Goal: Find specific page/section: Find specific page/section

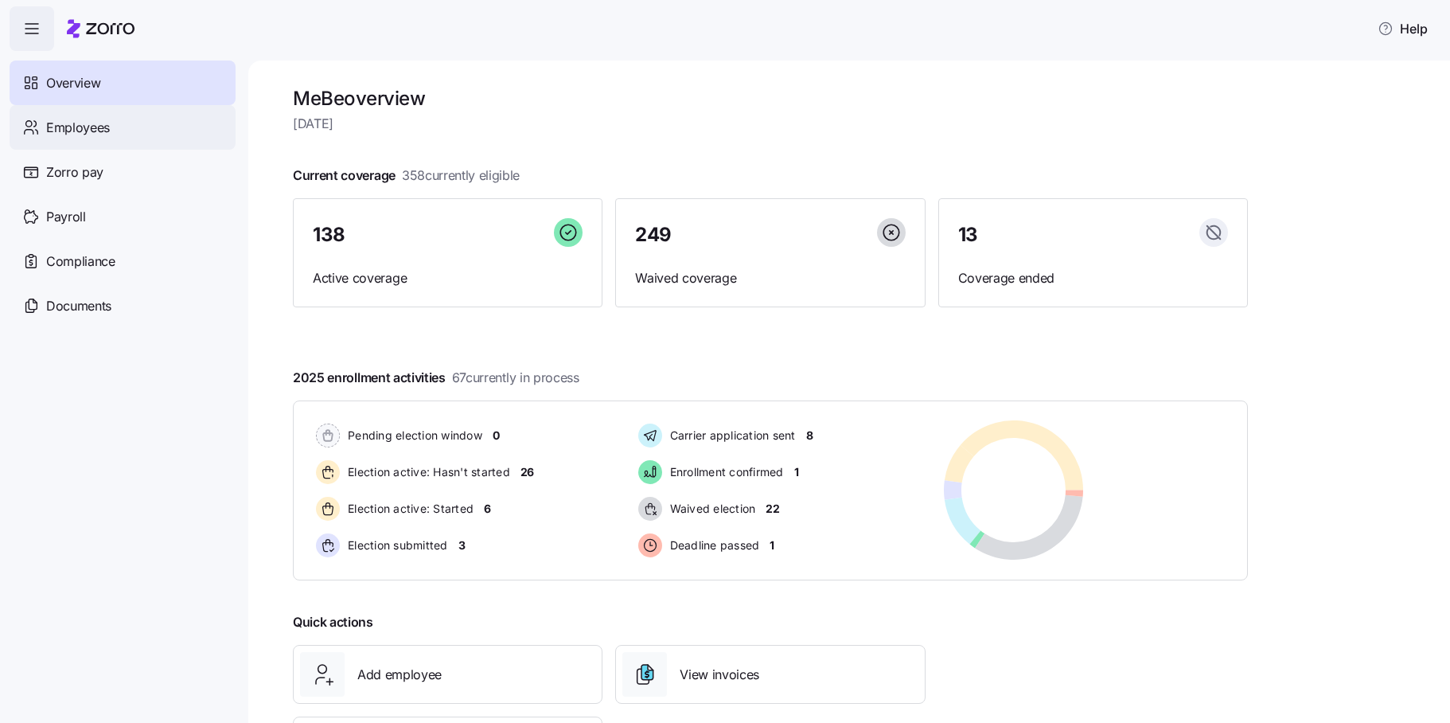
click at [119, 119] on div "Employees" at bounding box center [123, 127] width 226 height 45
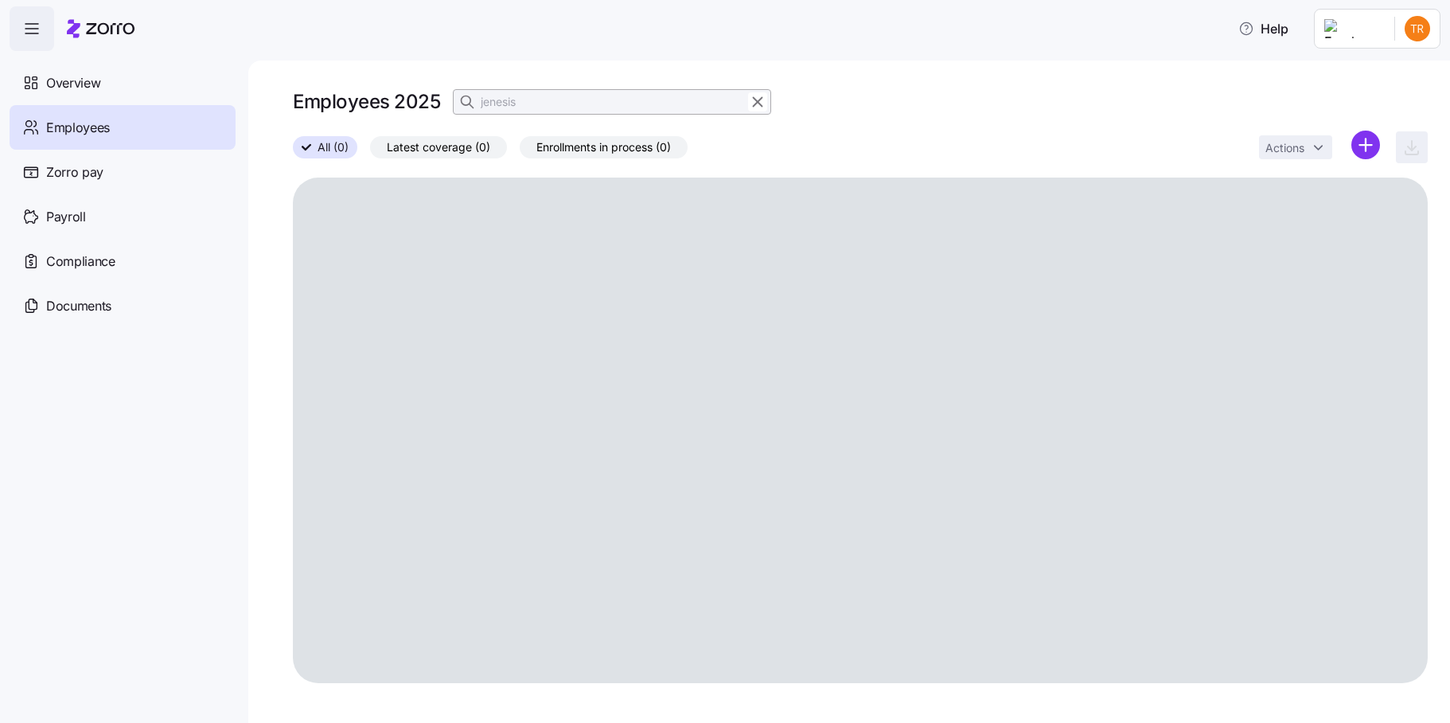
click at [755, 104] on icon "button" at bounding box center [758, 102] width 9 height 9
click at [463, 102] on icon "button" at bounding box center [469, 102] width 16 height 16
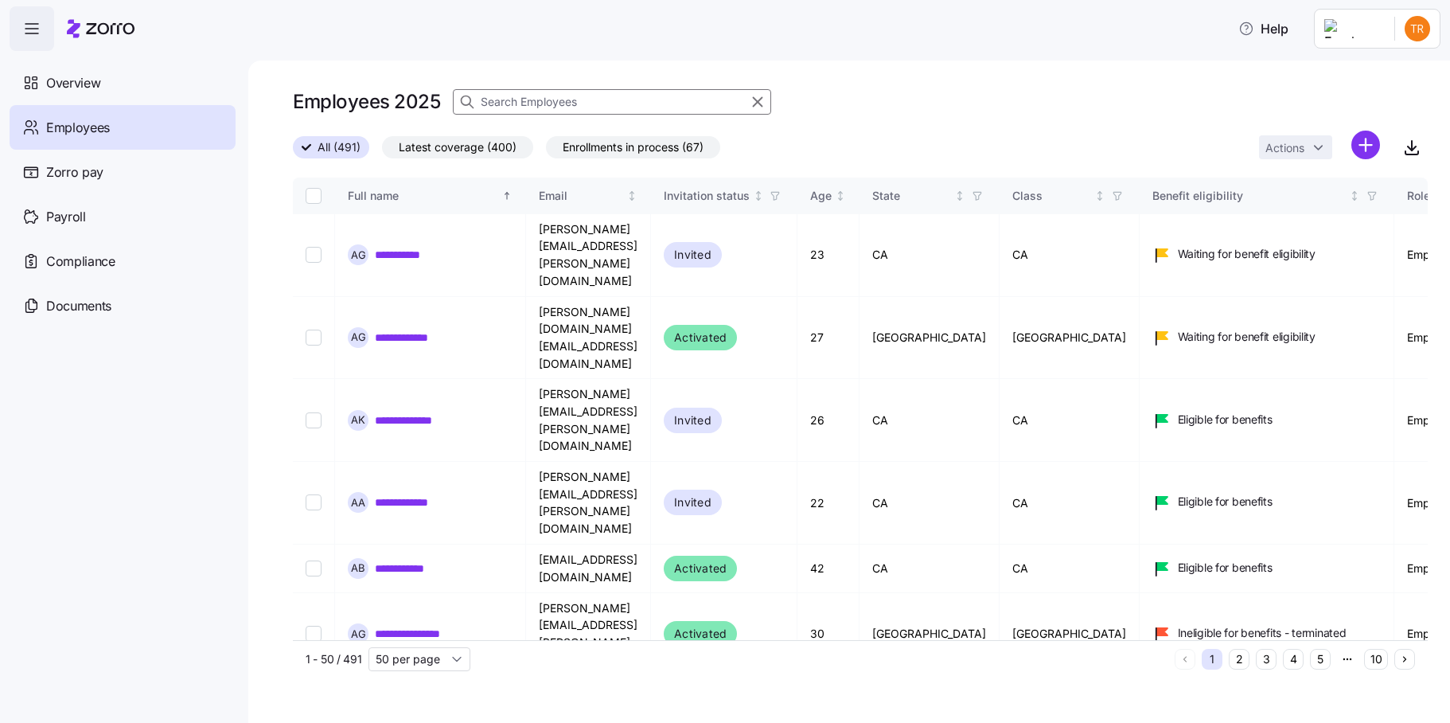
click at [518, 100] on input at bounding box center [612, 101] width 318 height 25
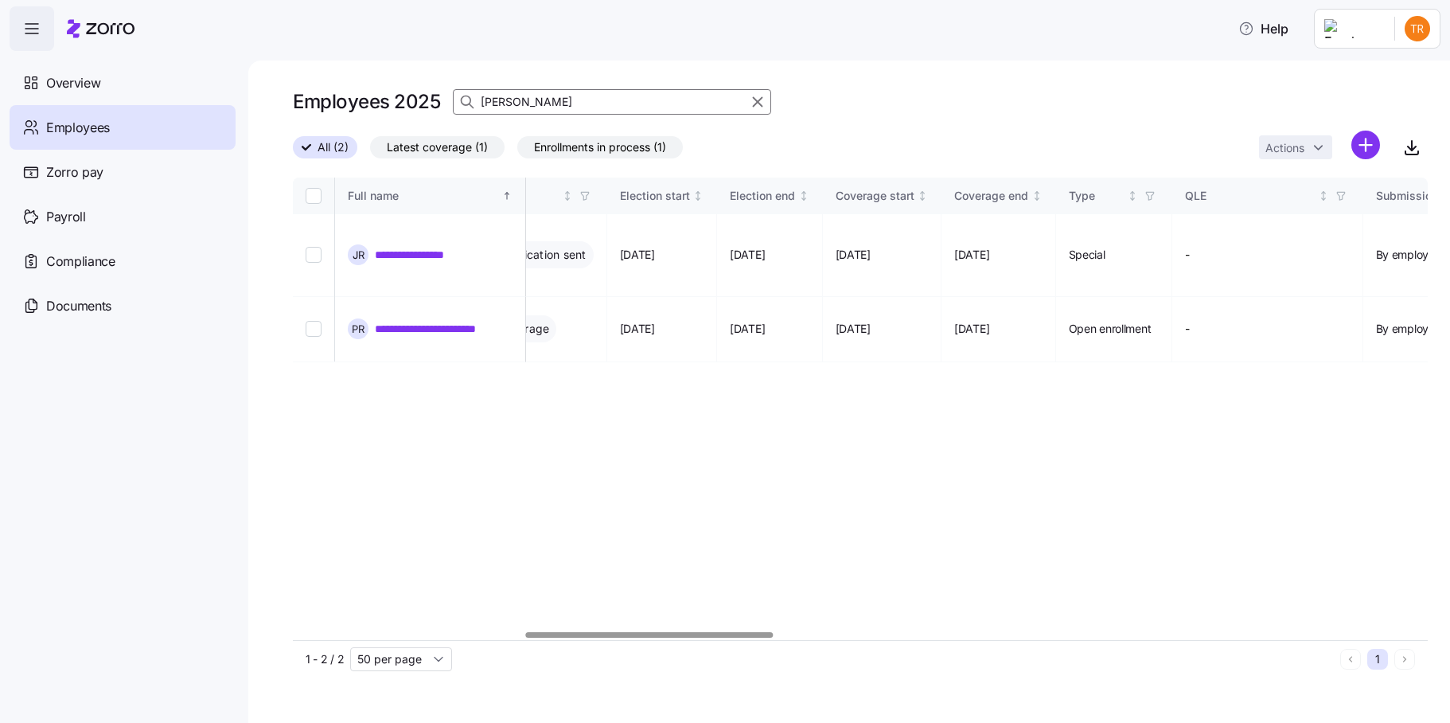
scroll to position [0, 1061]
click at [700, 637] on div at bounding box center [650, 635] width 248 height 6
type input "[PERSON_NAME]"
